Goal: Information Seeking & Learning: Learn about a topic

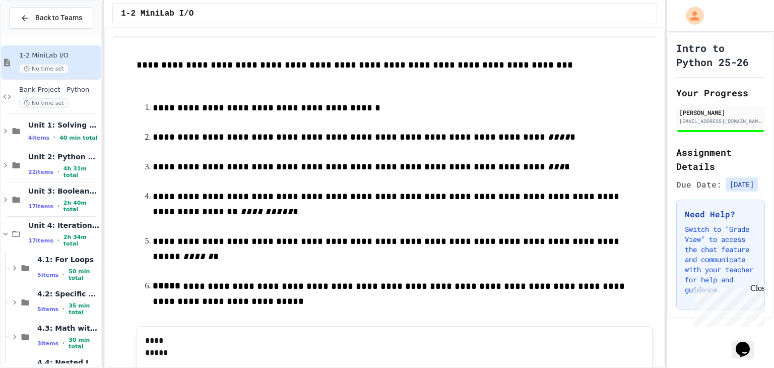
click at [760, 287] on div "Close" at bounding box center [756, 290] width 13 height 13
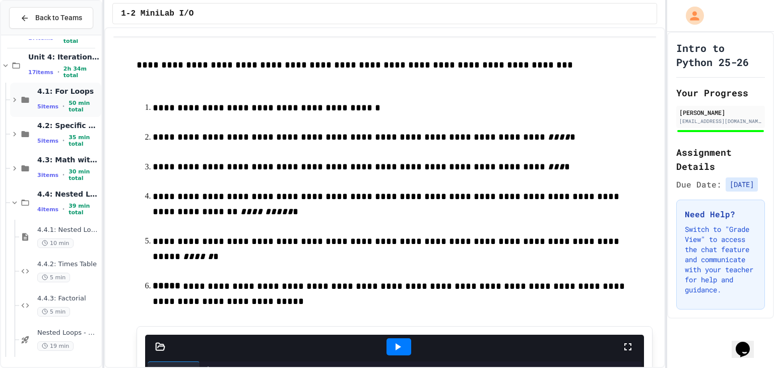
scroll to position [202, 0]
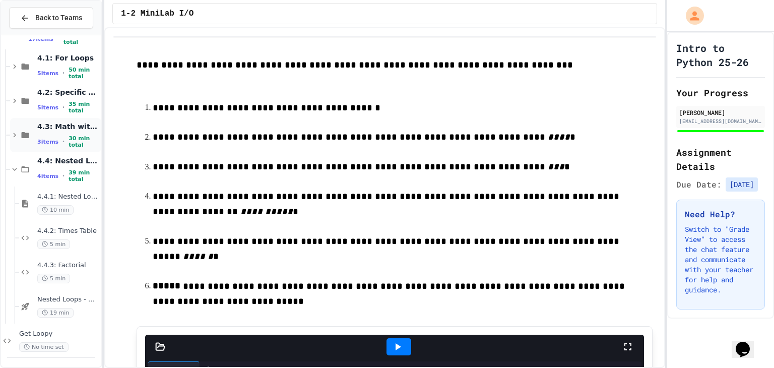
click at [65, 132] on div "4.3: Math with Loops 3 items • 30 min total" at bounding box center [68, 135] width 62 height 27
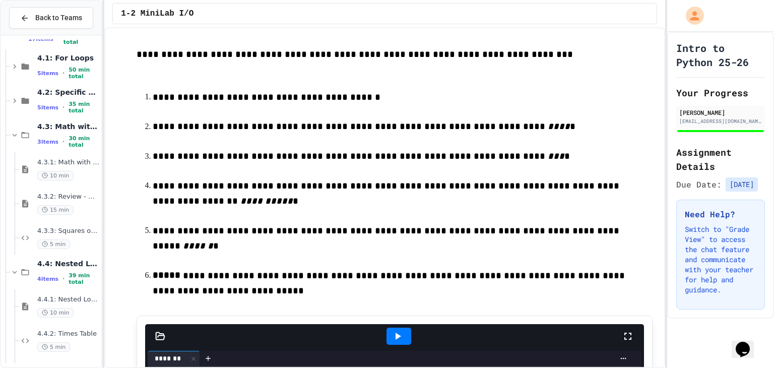
scroll to position [0, 0]
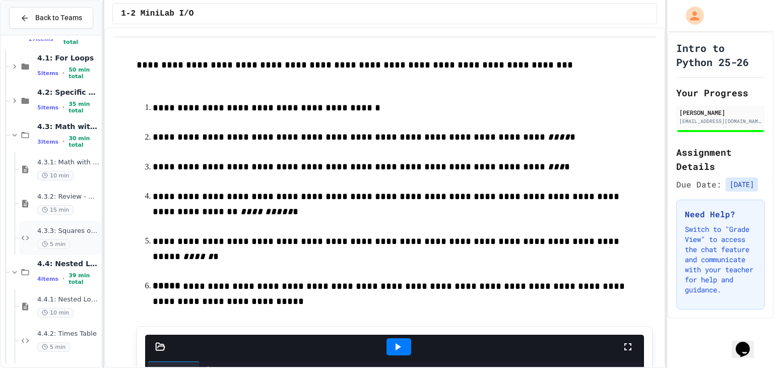
click at [53, 222] on div "4.3.3: Squares of Numbers 5 min" at bounding box center [60, 238] width 82 height 34
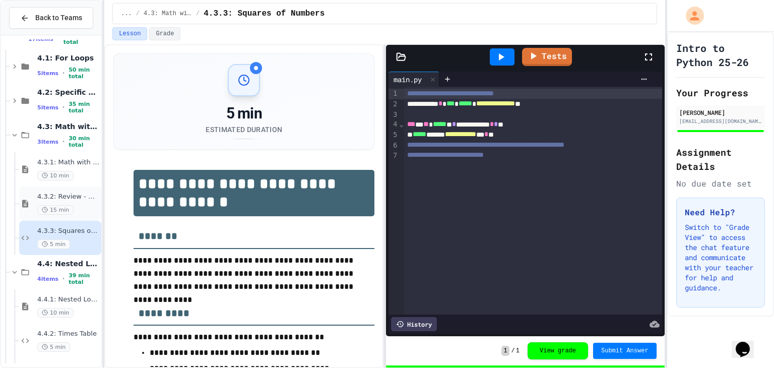
click at [73, 196] on span "4.3.2: Review - Math with Loops" at bounding box center [68, 196] width 62 height 9
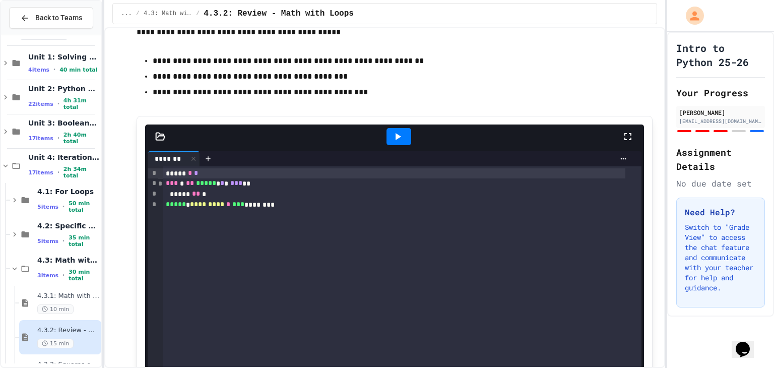
scroll to position [60, 0]
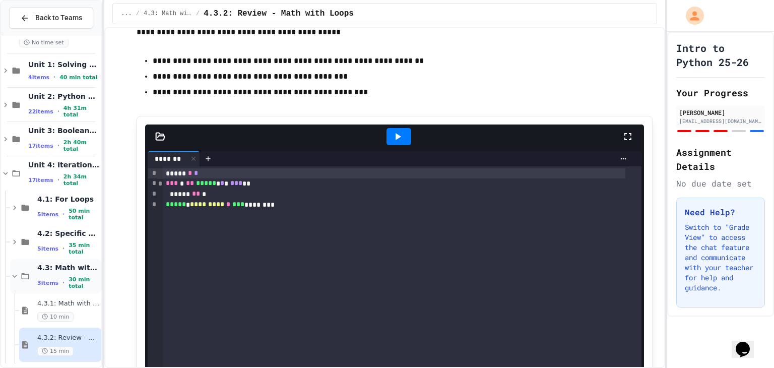
click at [54, 270] on span "4.3: Math with Loops" at bounding box center [68, 267] width 62 height 9
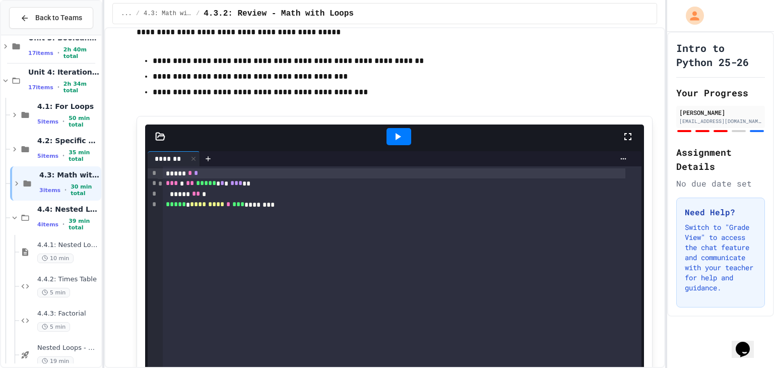
scroll to position [202, 0]
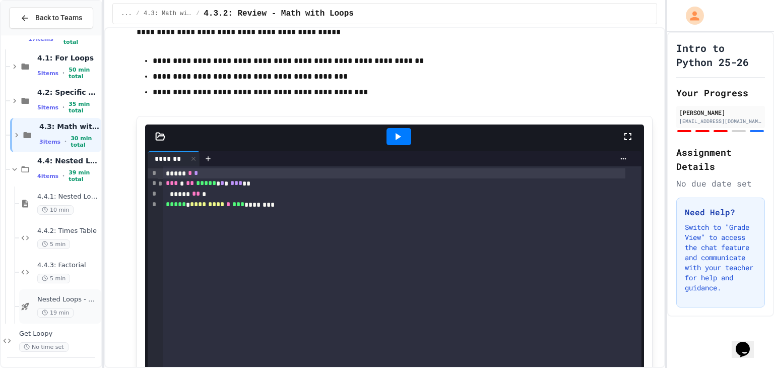
click at [73, 297] on span "Nested Loops - Quiz" at bounding box center [68, 299] width 62 height 9
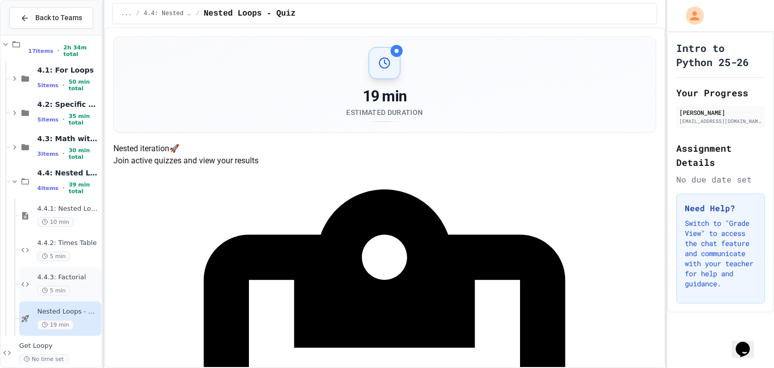
click at [78, 281] on div "4.4.3: Factorial 5 min" at bounding box center [68, 284] width 62 height 22
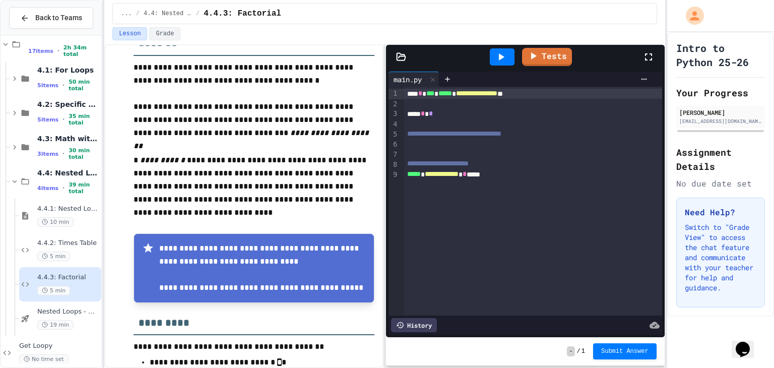
scroll to position [240, 0]
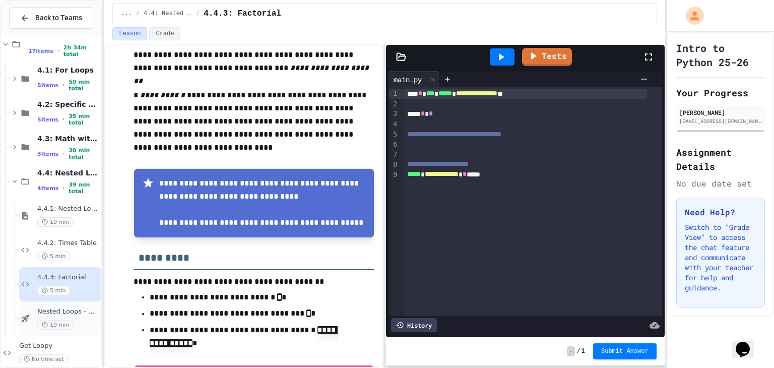
click at [60, 333] on div "Nested Loops - Quiz 19 min" at bounding box center [60, 318] width 82 height 34
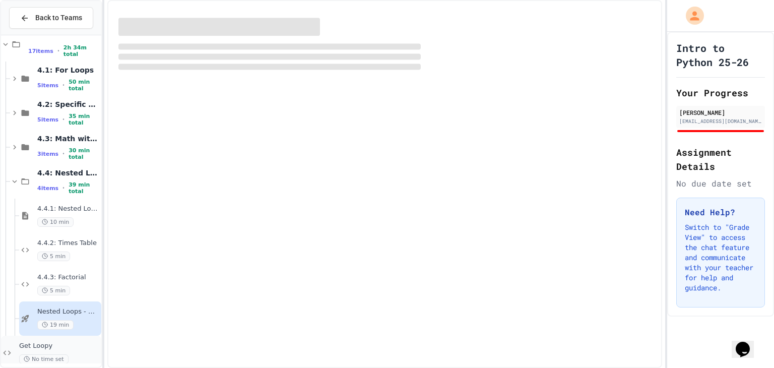
click at [57, 356] on span "No time set" at bounding box center [43, 359] width 49 height 10
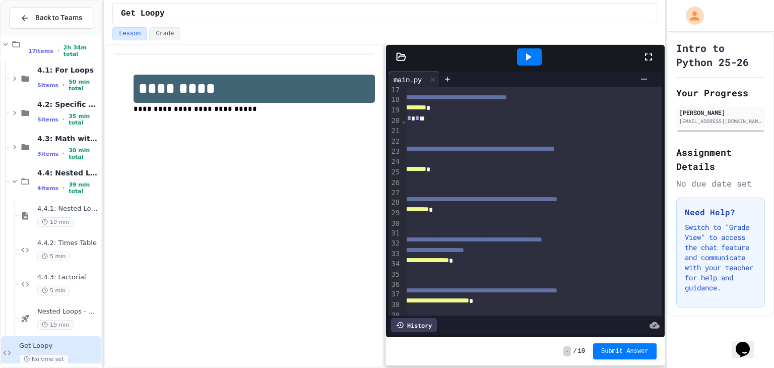
scroll to position [169, 0]
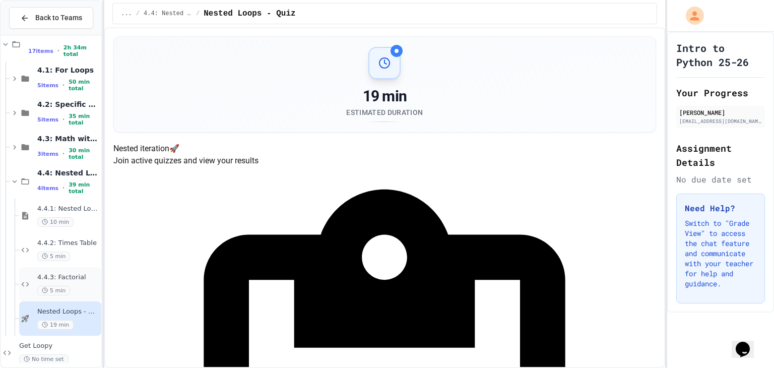
click at [58, 281] on div "4.4.3: Factorial 5 min" at bounding box center [68, 284] width 62 height 22
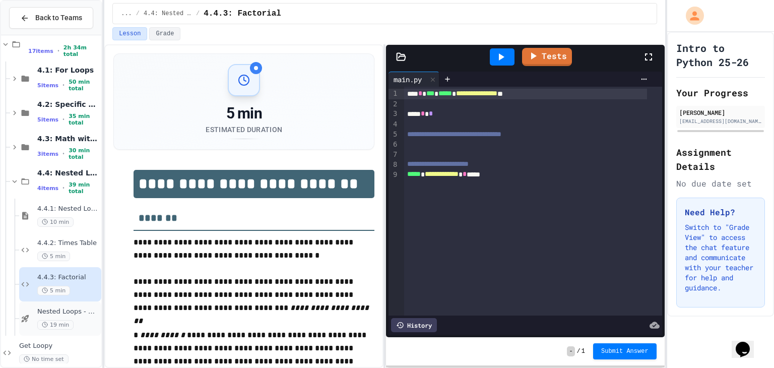
click at [65, 307] on span "Nested Loops - Quiz" at bounding box center [68, 311] width 62 height 9
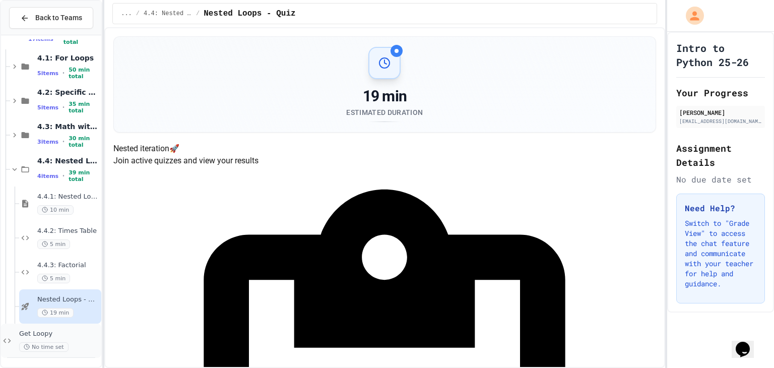
click at [79, 339] on div "Get Loopy No time set" at bounding box center [59, 341] width 80 height 22
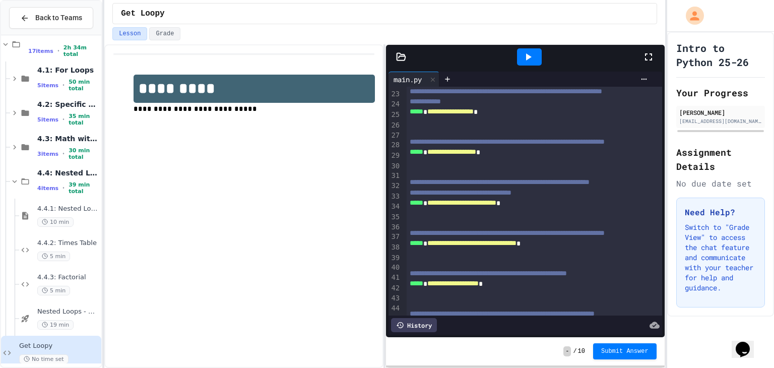
scroll to position [228, 0]
click at [449, 81] on icon at bounding box center [447, 79] width 8 height 8
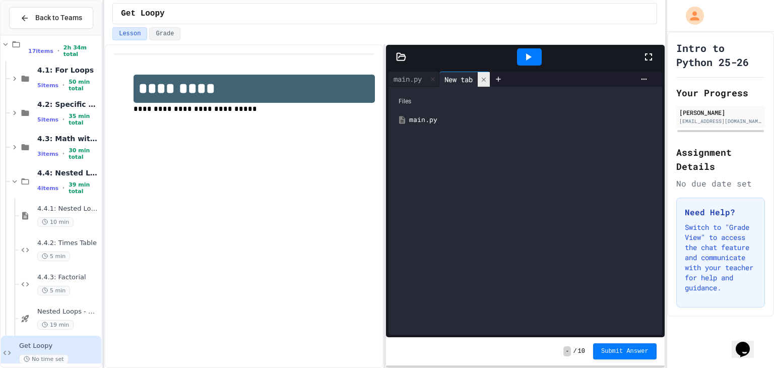
click at [483, 77] on icon at bounding box center [483, 79] width 7 height 7
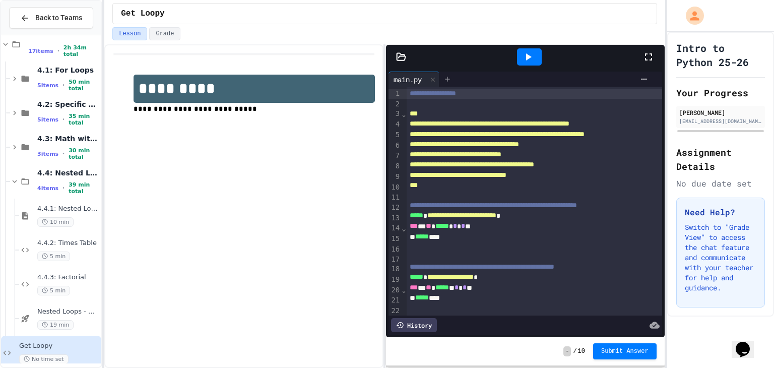
click at [449, 77] on icon at bounding box center [447, 79] width 5 height 5
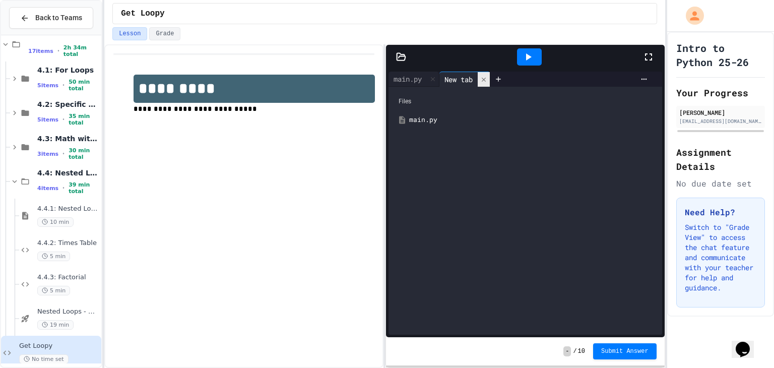
click at [484, 76] on icon at bounding box center [483, 79] width 7 height 7
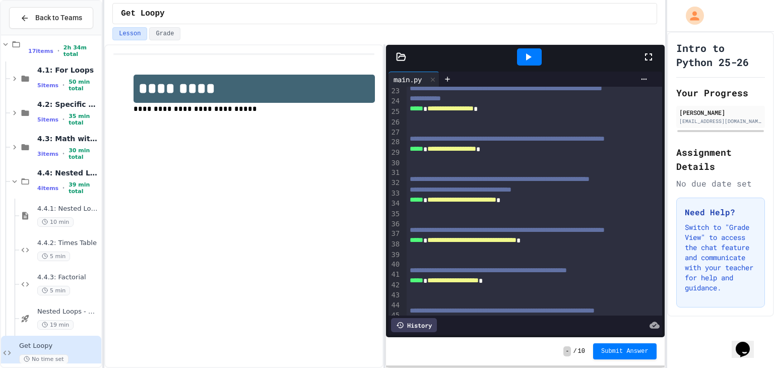
scroll to position [228, 0]
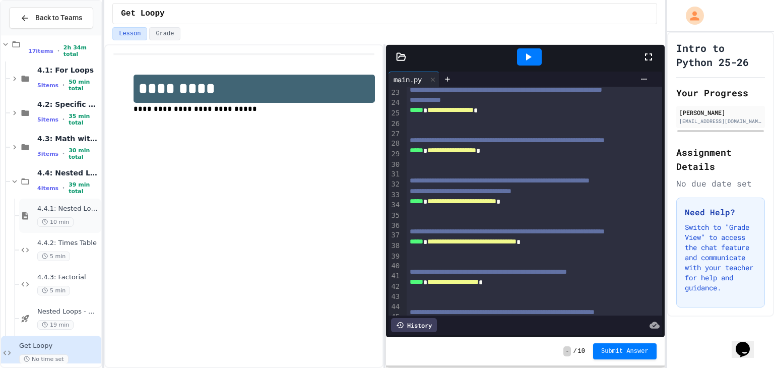
click at [79, 218] on div "10 min" at bounding box center [68, 222] width 62 height 10
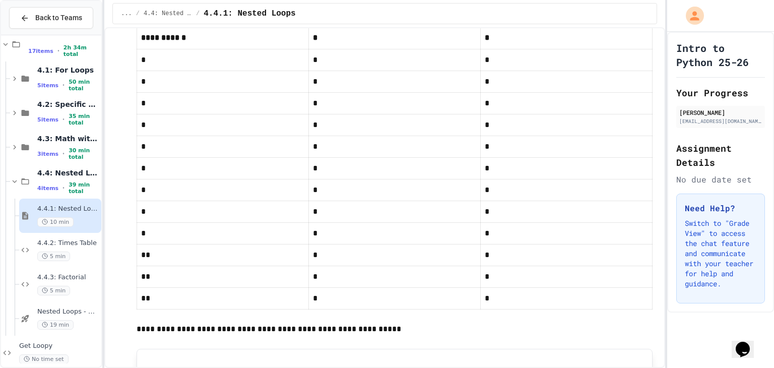
scroll to position [1042, 0]
click at [71, 239] on span "4.4.2: Times Table" at bounding box center [68, 243] width 62 height 9
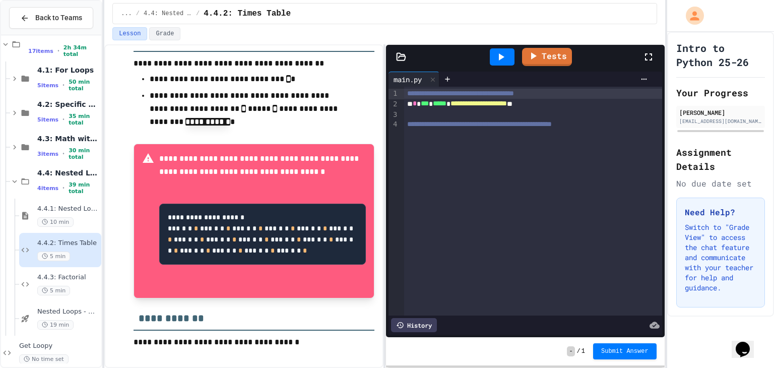
scroll to position [486, 0]
click at [55, 279] on span "4.4.3: Factorial" at bounding box center [68, 277] width 62 height 9
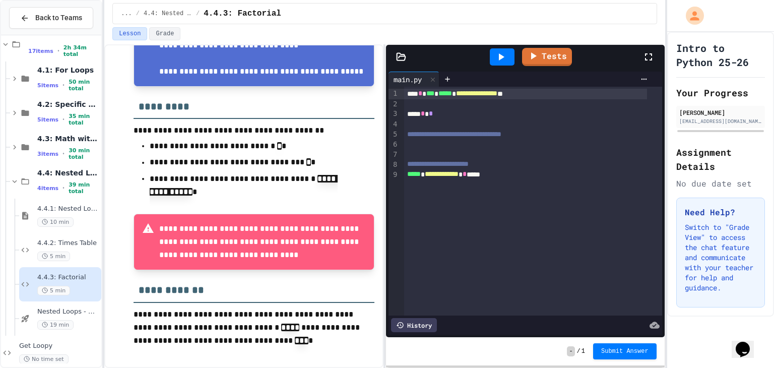
scroll to position [392, 0]
click at [64, 346] on span "Get Loopy" at bounding box center [59, 346] width 80 height 9
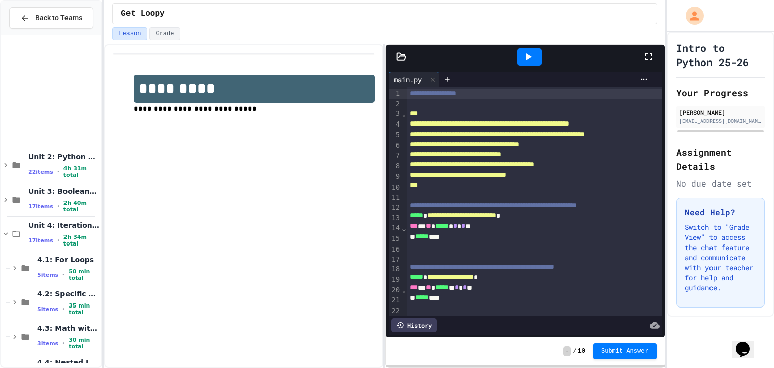
scroll to position [202, 0]
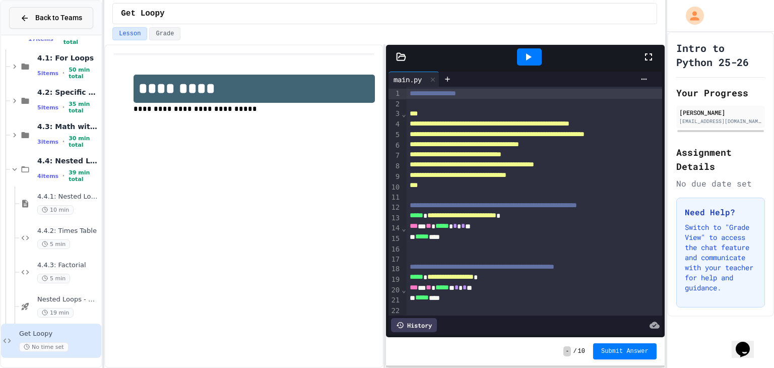
click at [24, 19] on icon at bounding box center [25, 18] width 6 height 6
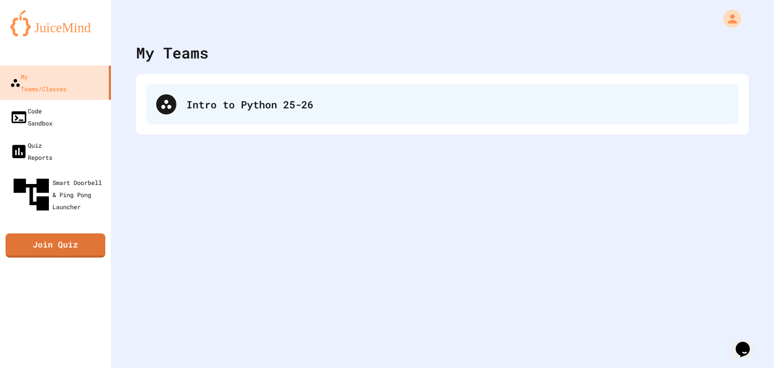
click at [194, 89] on div "Intro to Python 25-26" at bounding box center [442, 104] width 593 height 40
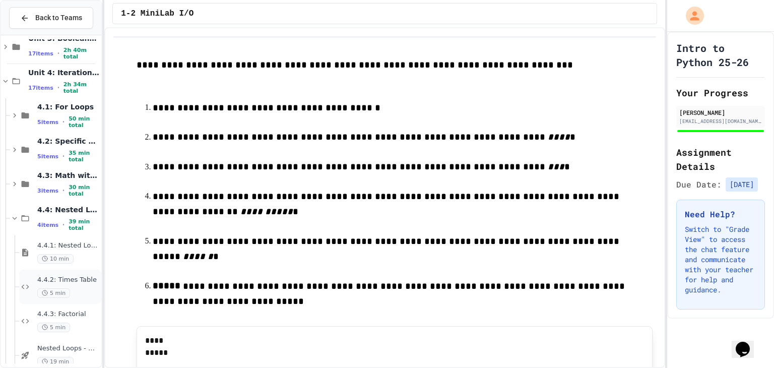
scroll to position [202, 0]
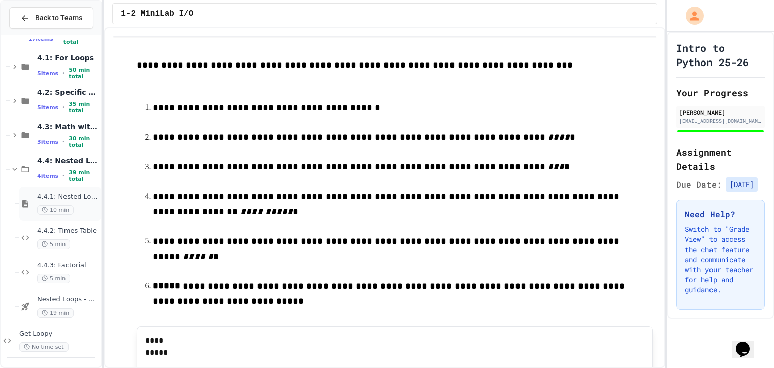
click at [78, 197] on span "4.4.1: Nested Loops" at bounding box center [68, 196] width 62 height 9
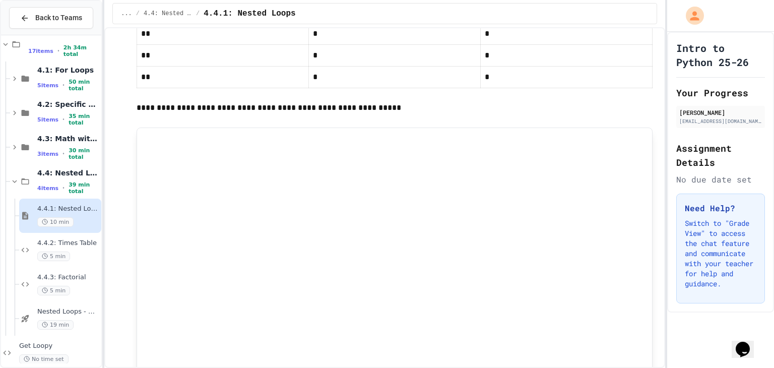
scroll to position [1397, 0]
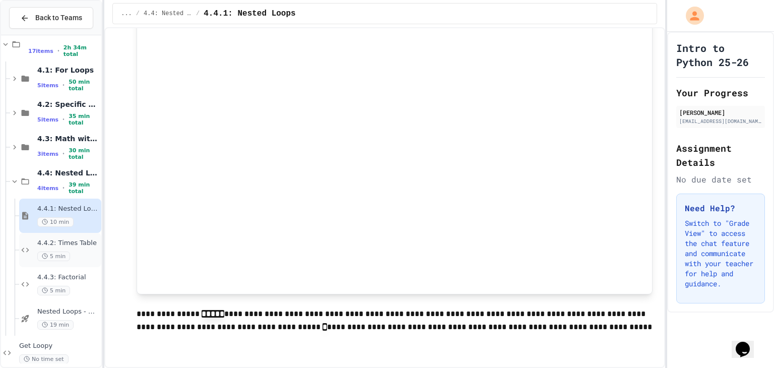
click at [76, 242] on span "4.4.2: Times Table" at bounding box center [68, 243] width 62 height 9
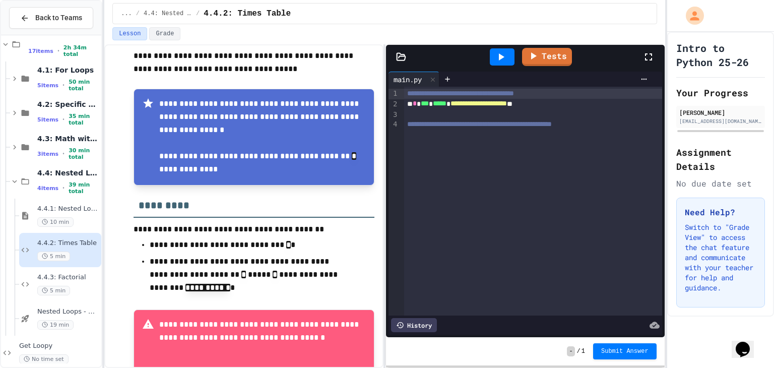
scroll to position [198, 0]
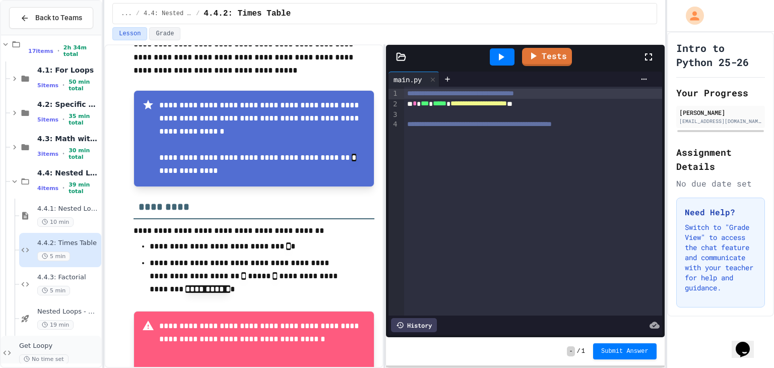
click at [41, 344] on span "Get Loopy" at bounding box center [59, 346] width 80 height 9
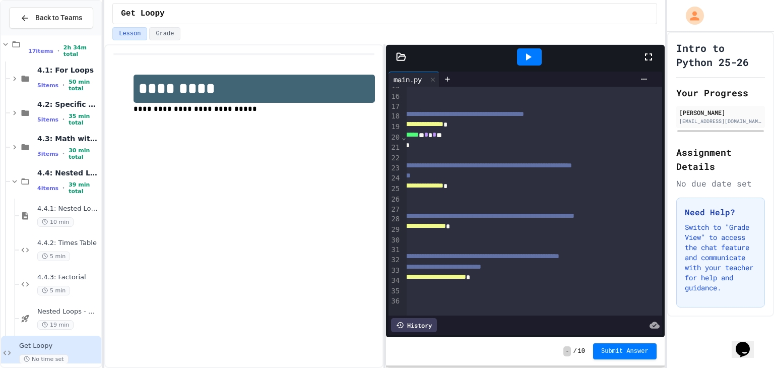
scroll to position [153, 0]
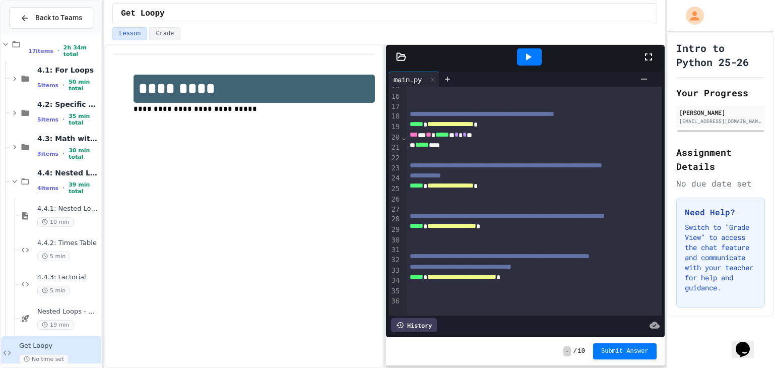
click at [458, 197] on div at bounding box center [558, 196] width 303 height 10
click at [417, 200] on div "***** ** ***** * *" at bounding box center [558, 196] width 303 height 11
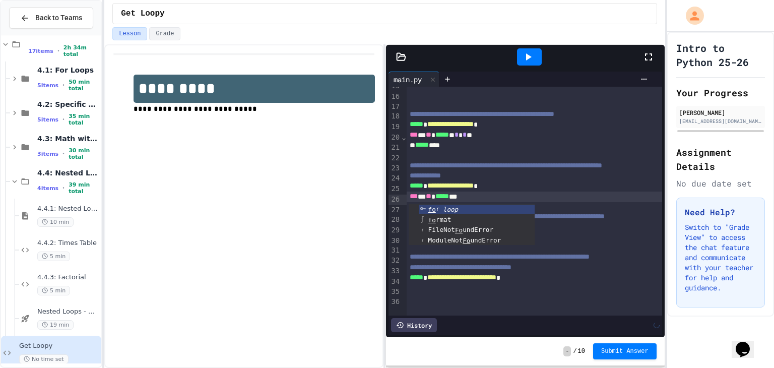
click at [471, 199] on div "*** * ** ***** **" at bounding box center [558, 196] width 303 height 11
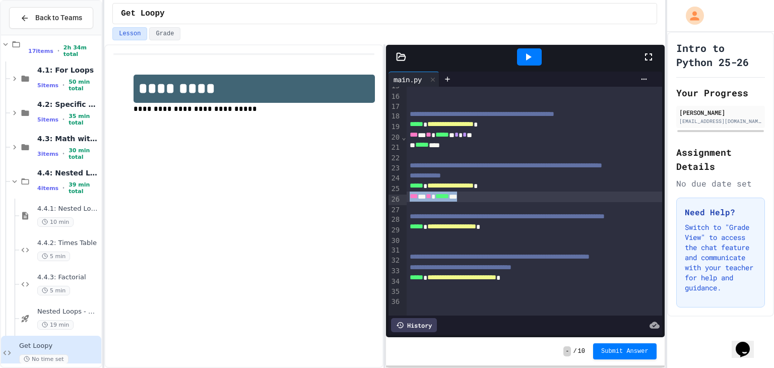
drag, startPoint x: 485, startPoint y: 199, endPoint x: 405, endPoint y: 196, distance: 79.7
click at [407, 196] on div "*** * ** ***** **" at bounding box center [558, 196] width 303 height 11
click at [611, 347] on span "Submit Answer" at bounding box center [624, 350] width 47 height 8
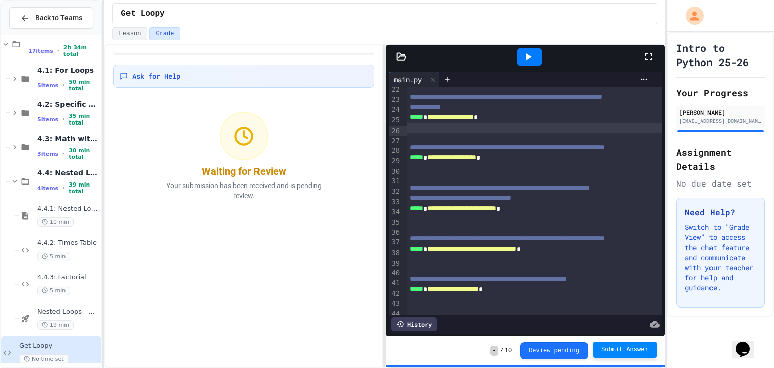
scroll to position [223, 0]
